Goal: Transaction & Acquisition: Download file/media

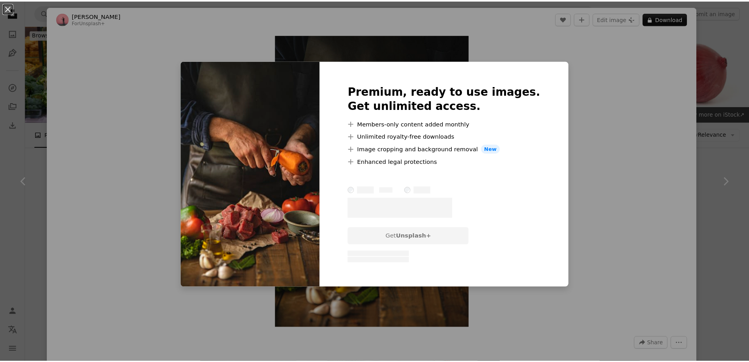
scroll to position [380, 0]
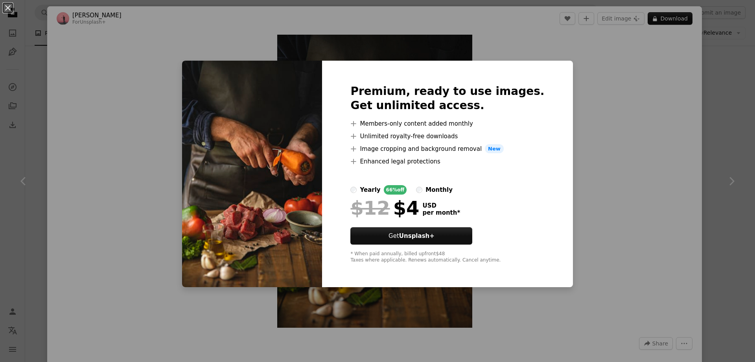
click at [615, 103] on div "An X shape Premium, ready to use images. Get unlimited access. A plus sign Memb…" at bounding box center [377, 181] width 755 height 362
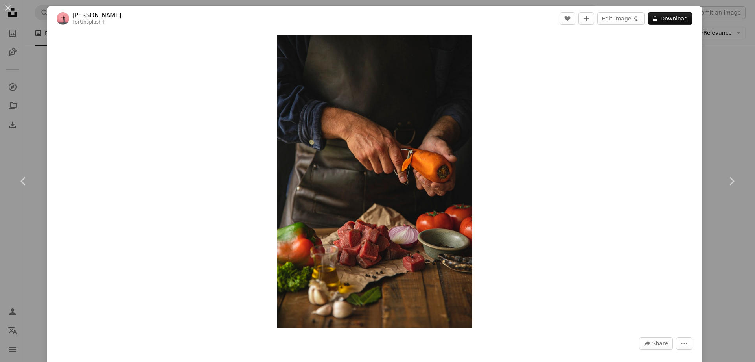
click at [17, 57] on div "An X shape Chevron left Chevron right [PERSON_NAME] For Unsplash+ A heart A plu…" at bounding box center [377, 181] width 755 height 362
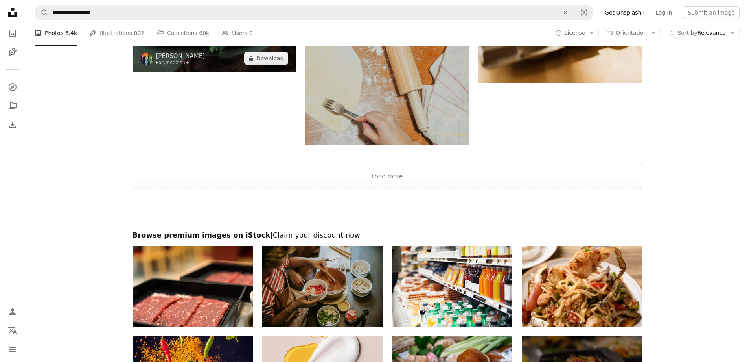
scroll to position [1167, 0]
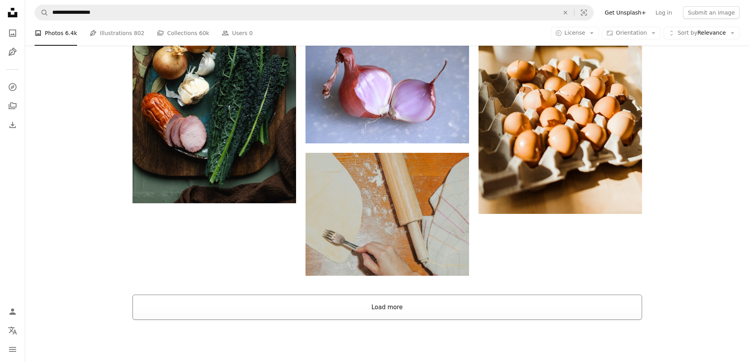
click at [386, 311] on button "Load more" at bounding box center [388, 306] width 510 height 25
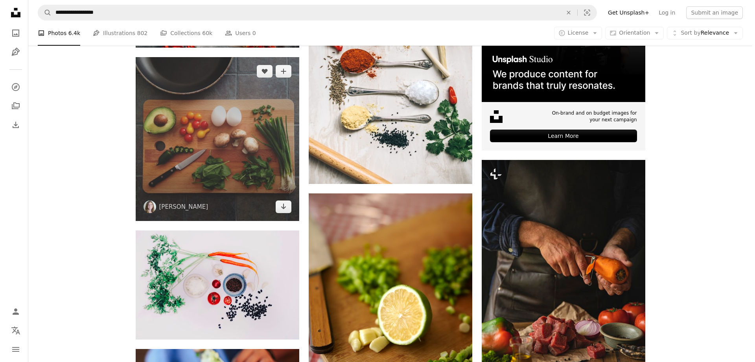
scroll to position [275, 0]
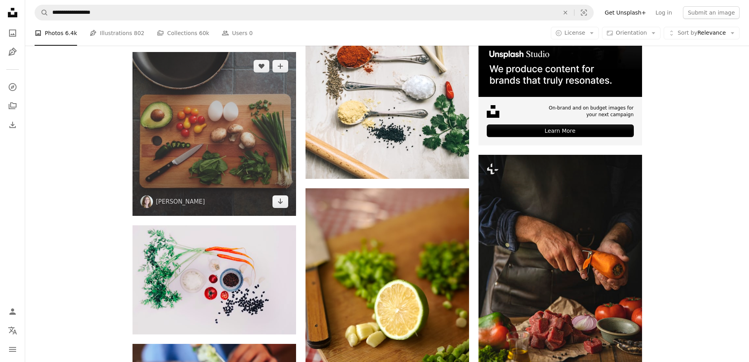
click at [224, 152] on img at bounding box center [215, 134] width 164 height 164
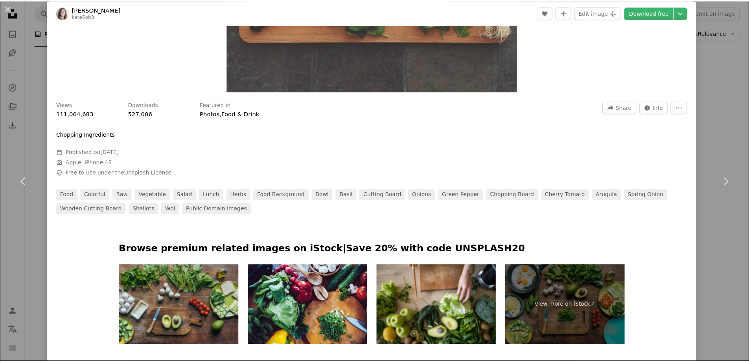
scroll to position [393, 0]
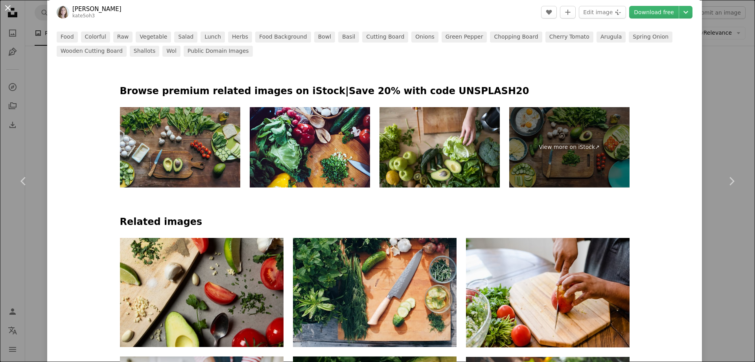
click at [13, 9] on button "An X shape" at bounding box center [7, 7] width 9 height 9
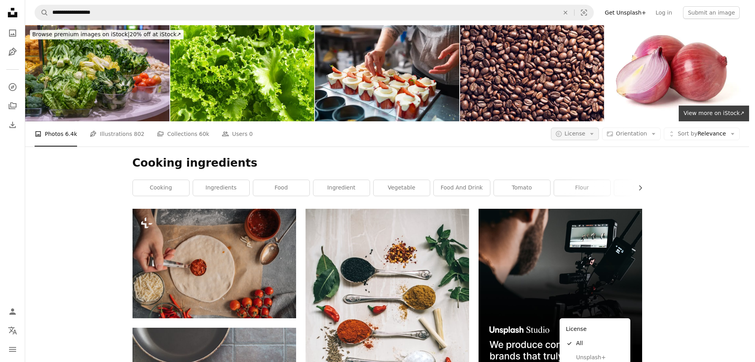
click at [594, 133] on icon "button" at bounding box center [593, 134] width 4 height 2
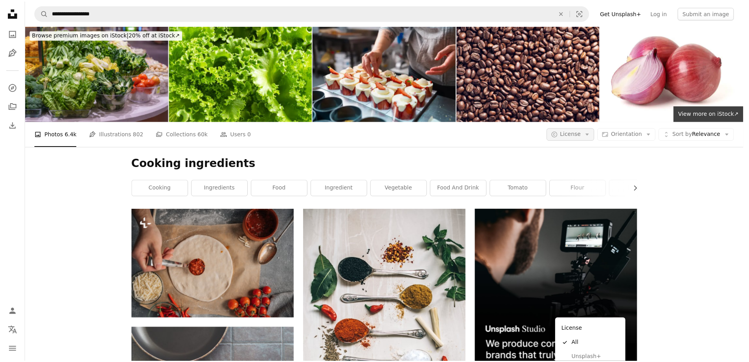
scroll to position [275, 0]
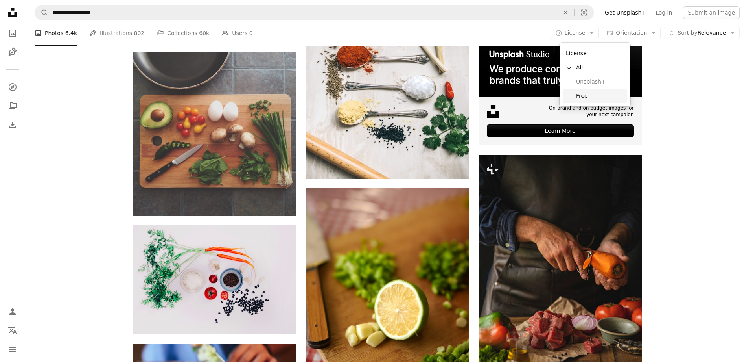
click at [590, 96] on span "Free" at bounding box center [600, 96] width 48 height 8
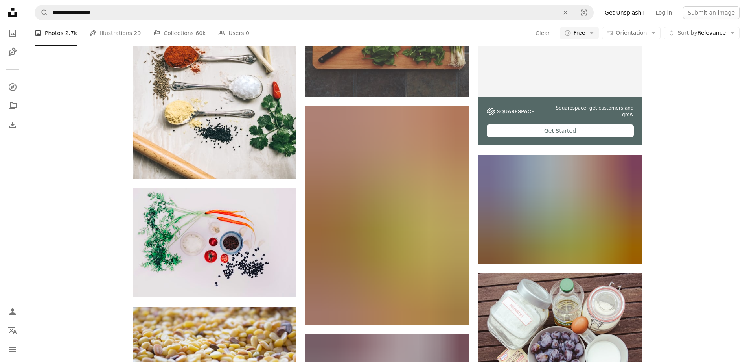
scroll to position [433, 0]
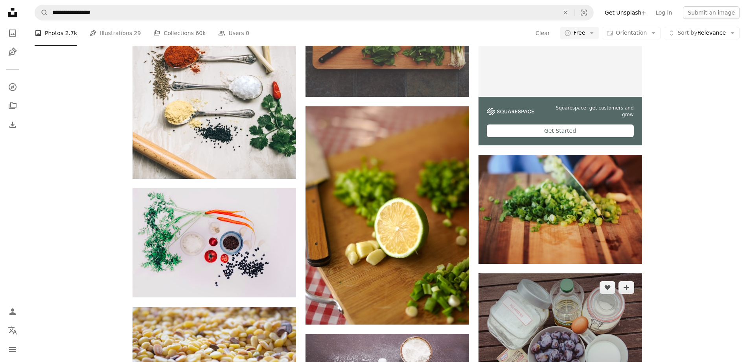
click at [541, 273] on img at bounding box center [561, 334] width 164 height 123
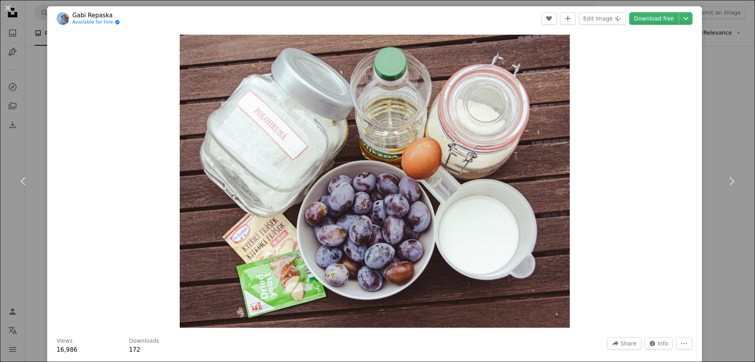
click at [31, 39] on div "An X shape Chevron left Chevron right Gabi Repaska Available for hire A checkma…" at bounding box center [377, 181] width 755 height 362
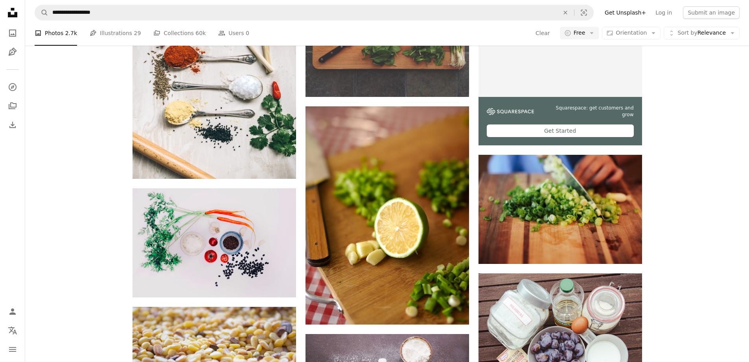
scroll to position [1102, 0]
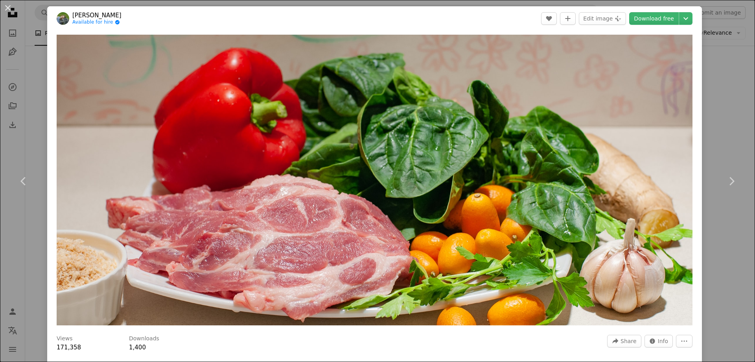
click at [27, 47] on div "An X shape Chevron left Chevron right [PERSON_NAME] Available for hire A checkm…" at bounding box center [377, 181] width 755 height 362
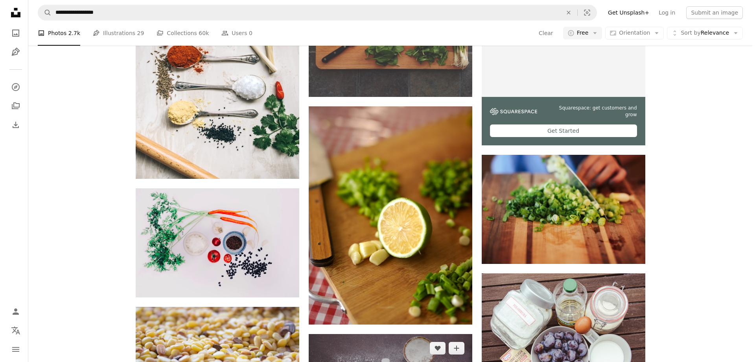
scroll to position [472, 0]
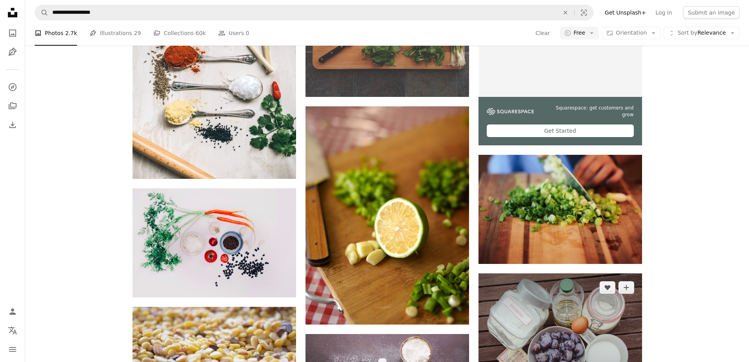
click at [567, 273] on img at bounding box center [561, 334] width 164 height 123
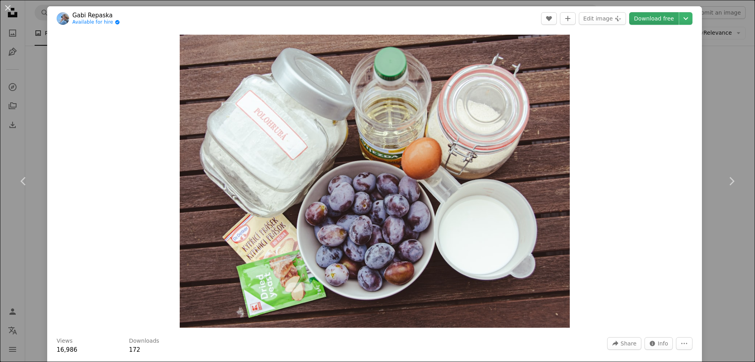
drag, startPoint x: 334, startPoint y: 150, endPoint x: 646, endPoint y: 15, distance: 339.6
click at [646, 15] on link "Download free" at bounding box center [654, 18] width 50 height 13
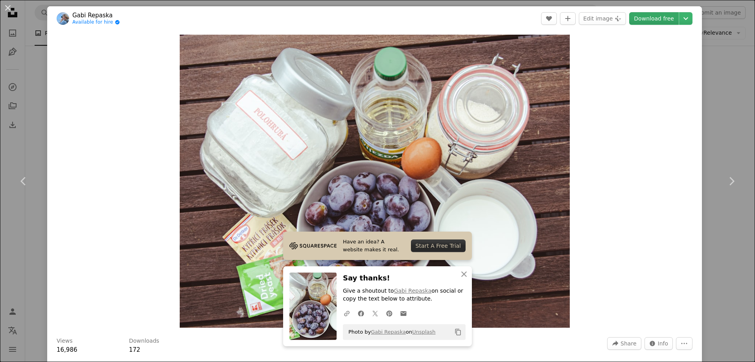
click at [646, 18] on link "Download free" at bounding box center [654, 18] width 50 height 13
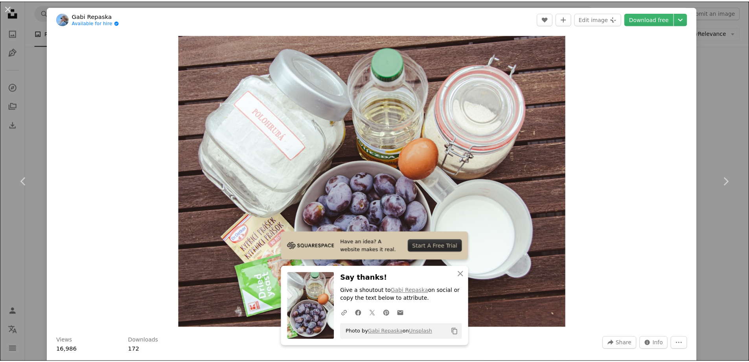
scroll to position [236, 0]
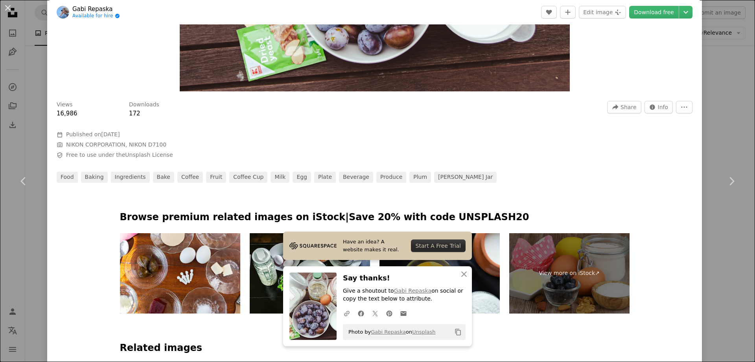
click at [731, 72] on div "An X shape Chevron left Chevron right Gabi Repaska Available for hire A checkma…" at bounding box center [377, 181] width 755 height 362
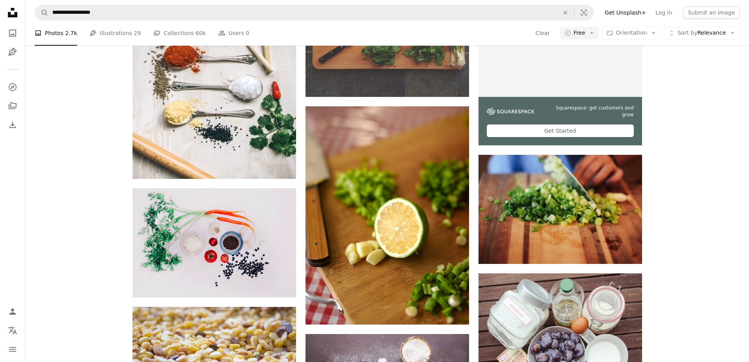
scroll to position [2754, 0]
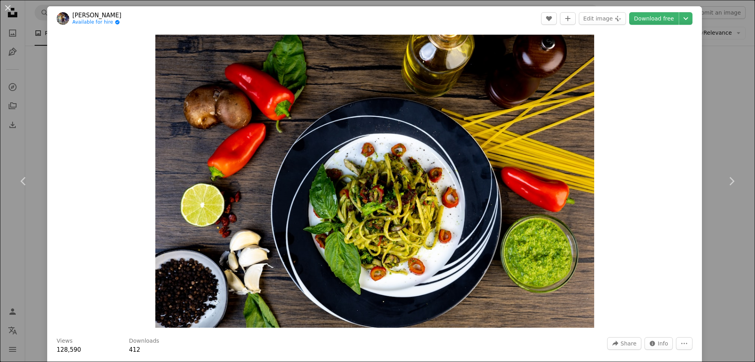
click at [722, 67] on div "An X shape Chevron left Chevron right [PERSON_NAME] Available for hire A checkm…" at bounding box center [377, 181] width 755 height 362
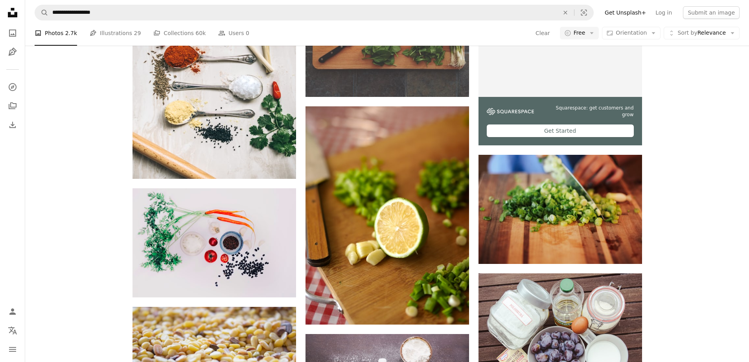
scroll to position [6964, 0]
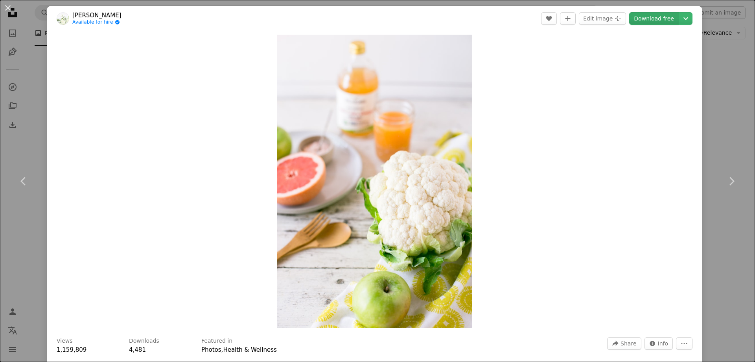
click at [648, 18] on link "Download free" at bounding box center [654, 18] width 50 height 13
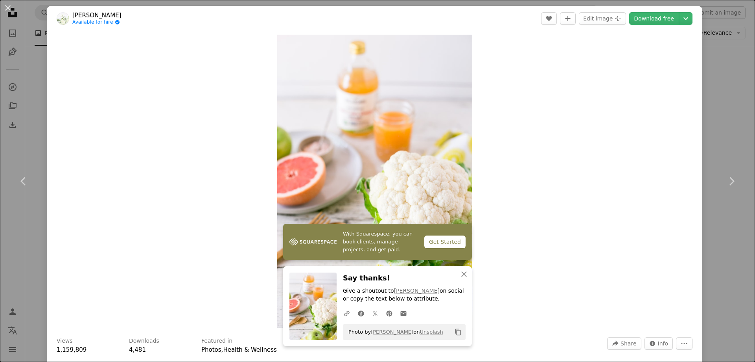
drag, startPoint x: 27, startPoint y: 109, endPoint x: 122, endPoint y: 27, distance: 125.8
click at [27, 109] on div "An X shape Chevron left Chevron right [PERSON_NAME] Available for hire A checkm…" at bounding box center [377, 181] width 755 height 362
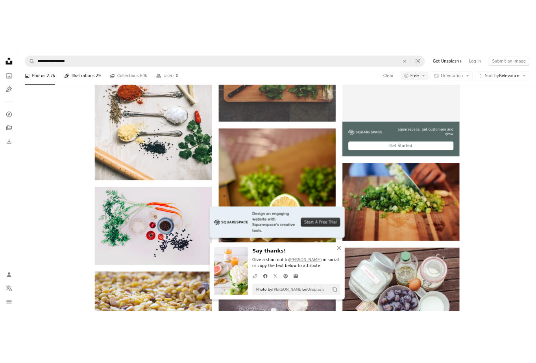
scroll to position [6725, 0]
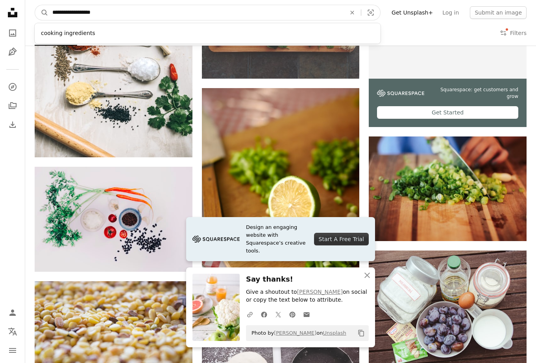
drag, startPoint x: 125, startPoint y: 12, endPoint x: 73, endPoint y: 10, distance: 52.4
click at [73, 10] on input "**********" at bounding box center [195, 12] width 295 height 15
type input "*******"
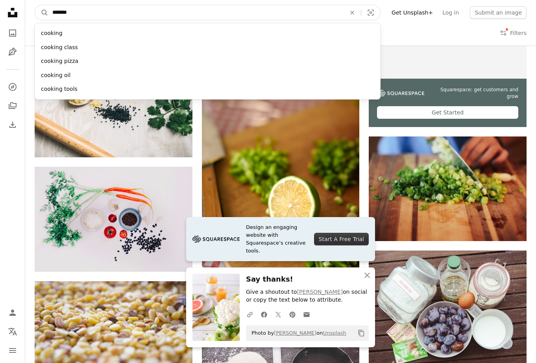
click button "A magnifying glass" at bounding box center [41, 12] width 13 height 15
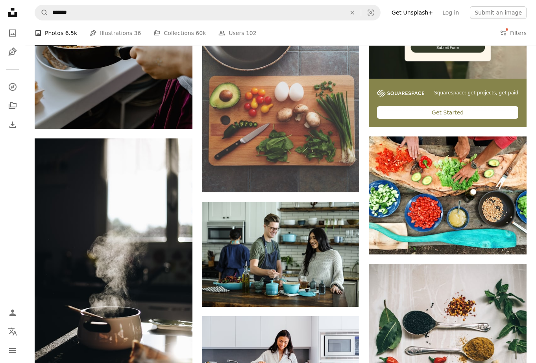
scroll to position [672, 0]
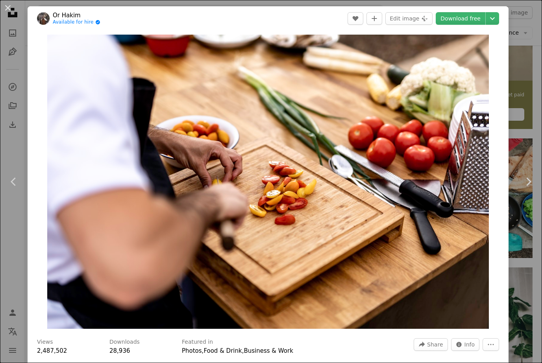
click at [514, 34] on div "An X shape Chevron left Chevron right Or Hakim Available for hire A checkmark i…" at bounding box center [271, 181] width 542 height 363
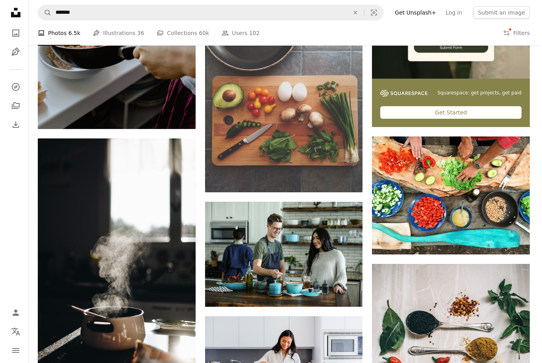
scroll to position [1695, 0]
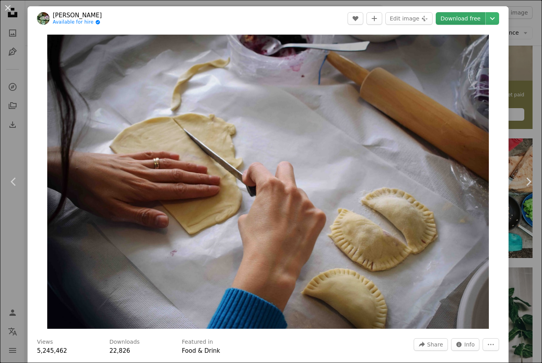
click at [462, 18] on link "Download free" at bounding box center [461, 18] width 50 height 13
